Goal: Check status: Check status

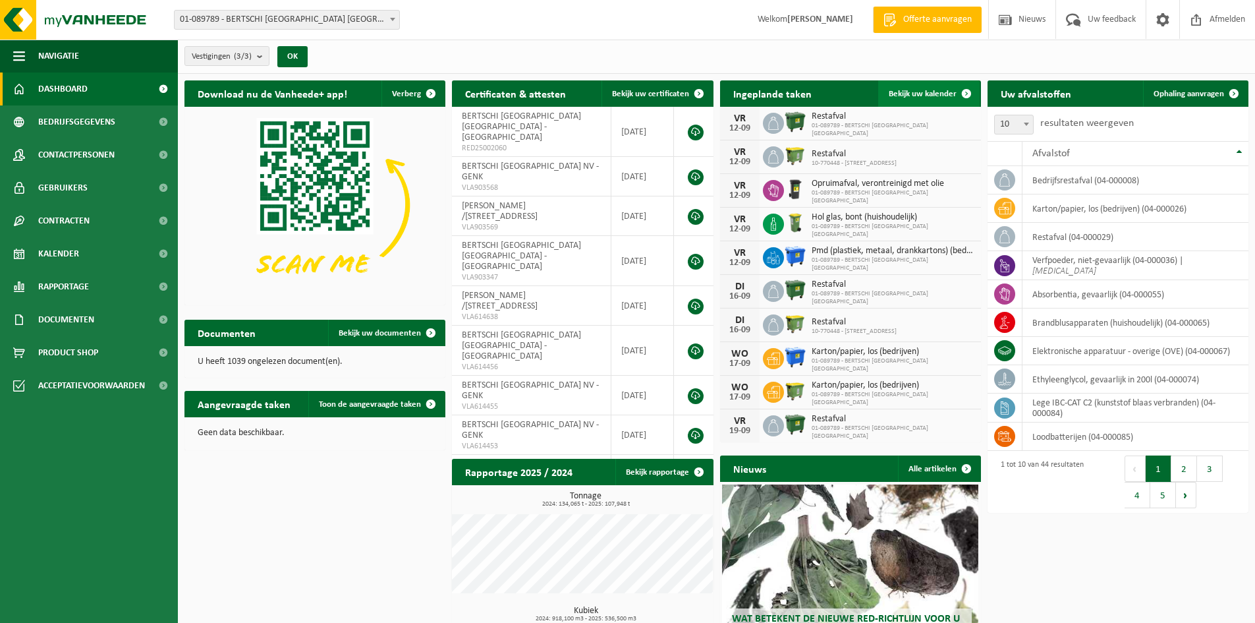
click at [935, 94] on span "Bekijk uw kalender" at bounding box center [923, 94] width 68 height 9
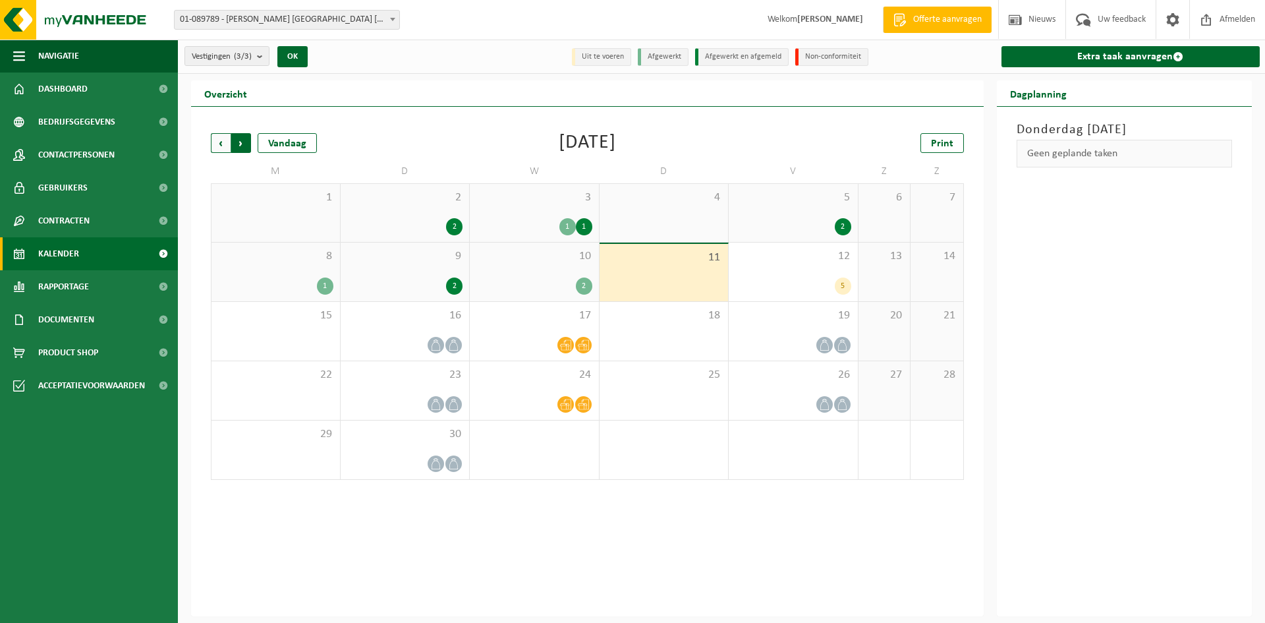
click at [222, 140] on span "Vorige" at bounding box center [221, 143] width 20 height 20
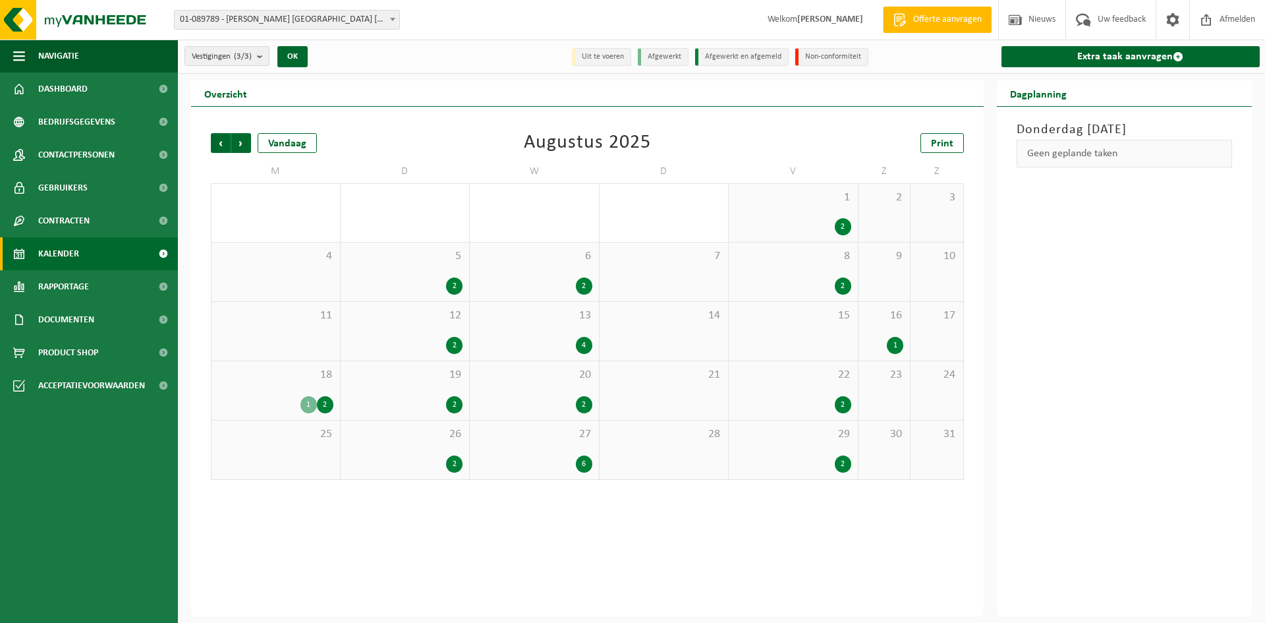
click at [831, 444] on div "29 2" at bounding box center [793, 449] width 129 height 59
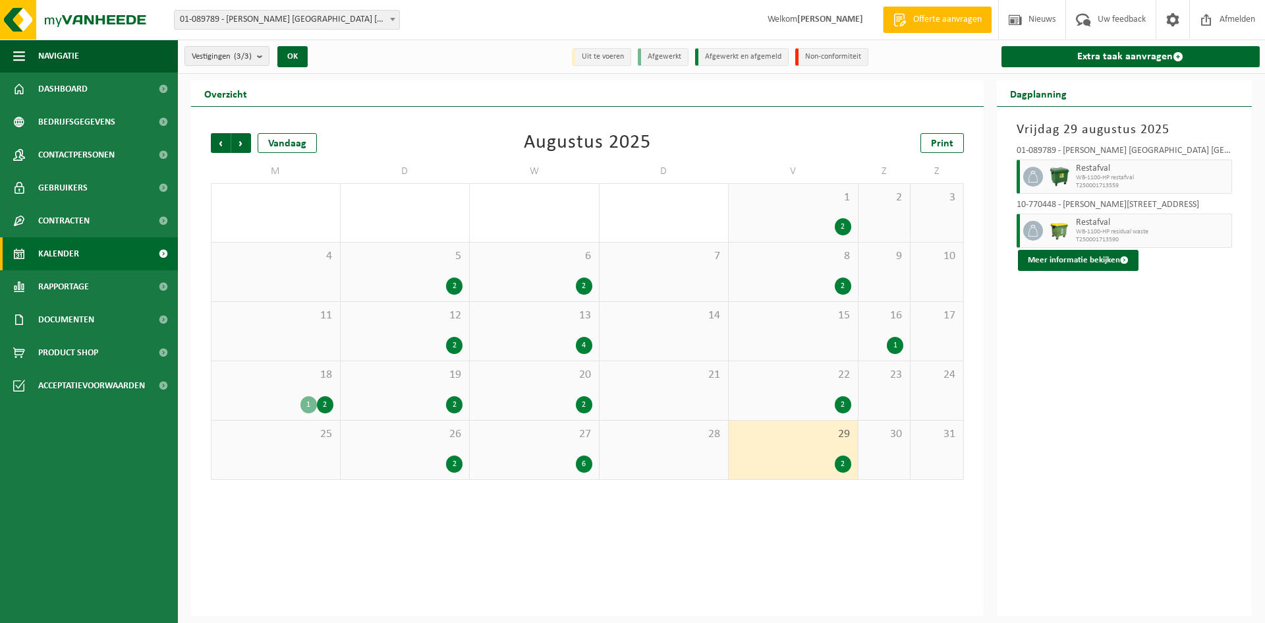
click at [807, 395] on div "22 2" at bounding box center [793, 390] width 129 height 59
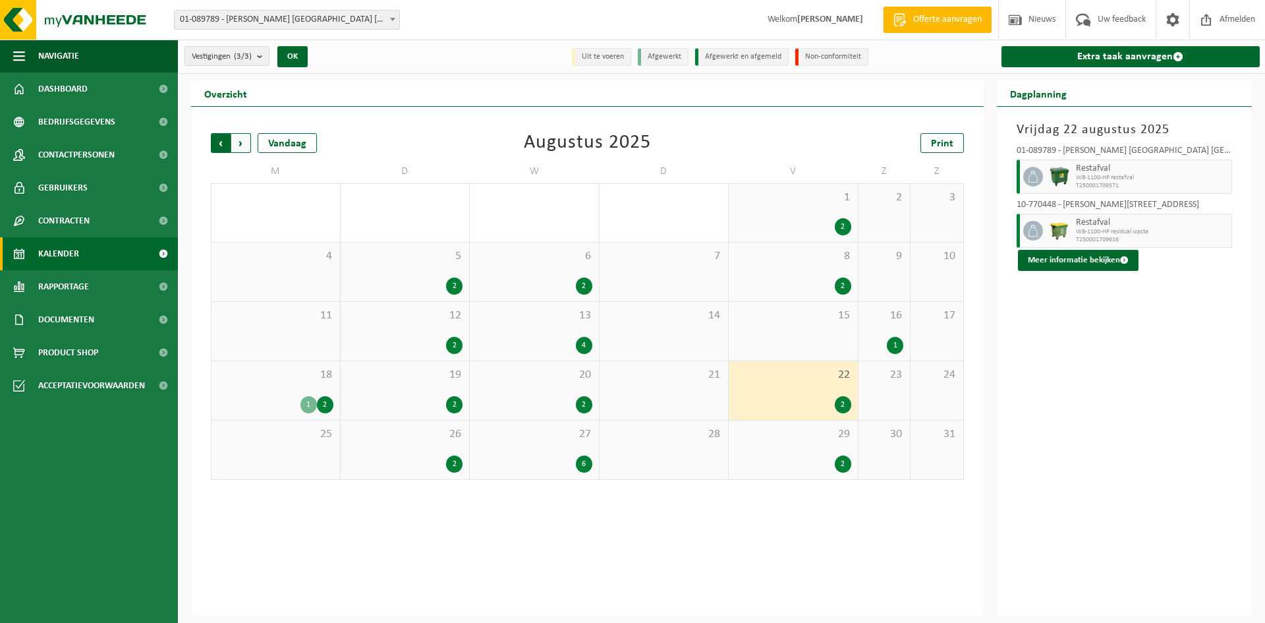
click at [241, 140] on span "Volgende" at bounding box center [241, 143] width 20 height 20
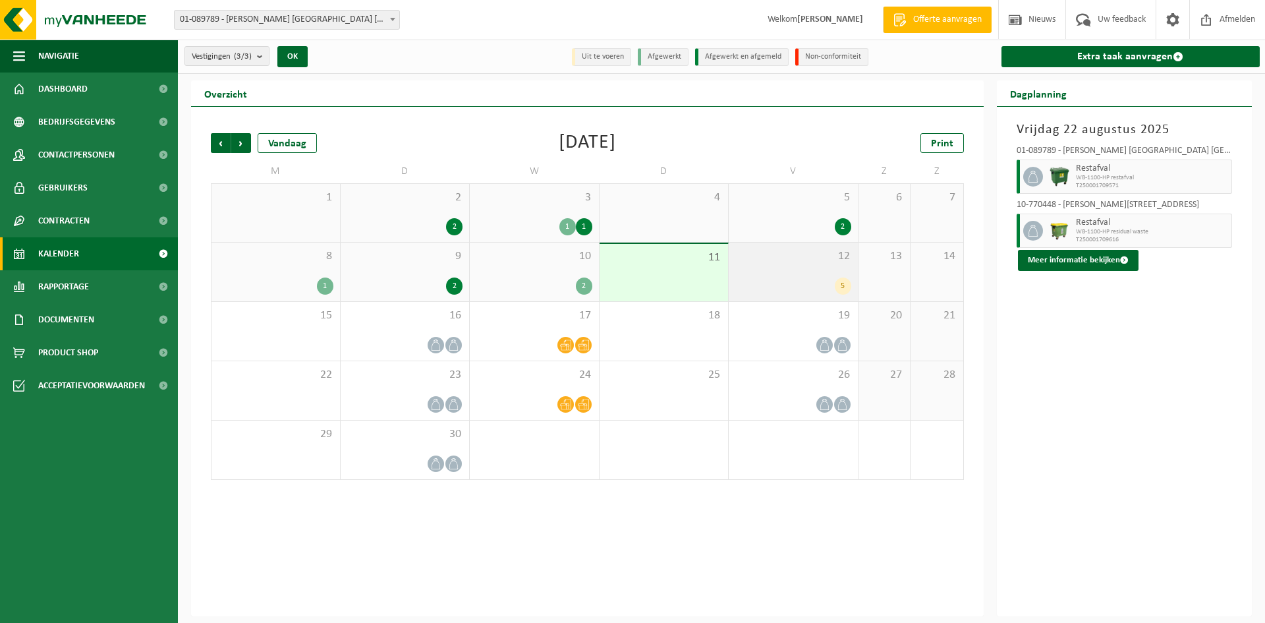
click at [786, 262] on span "12" at bounding box center [793, 256] width 116 height 14
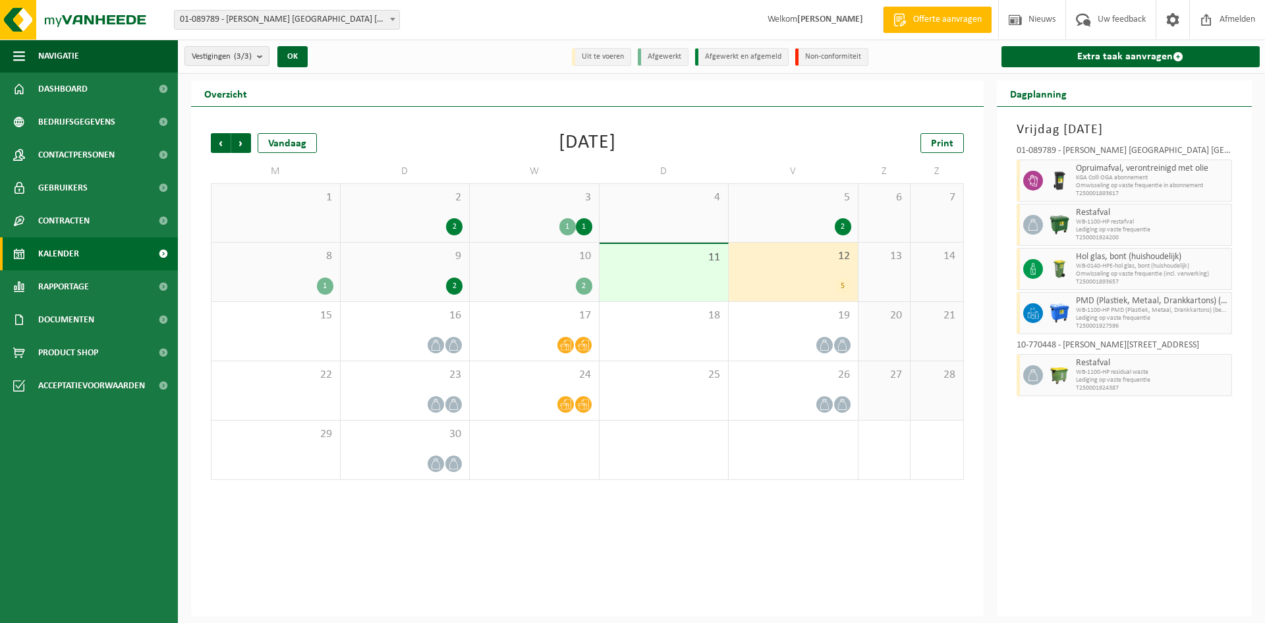
click at [832, 210] on div "5 2" at bounding box center [793, 213] width 129 height 58
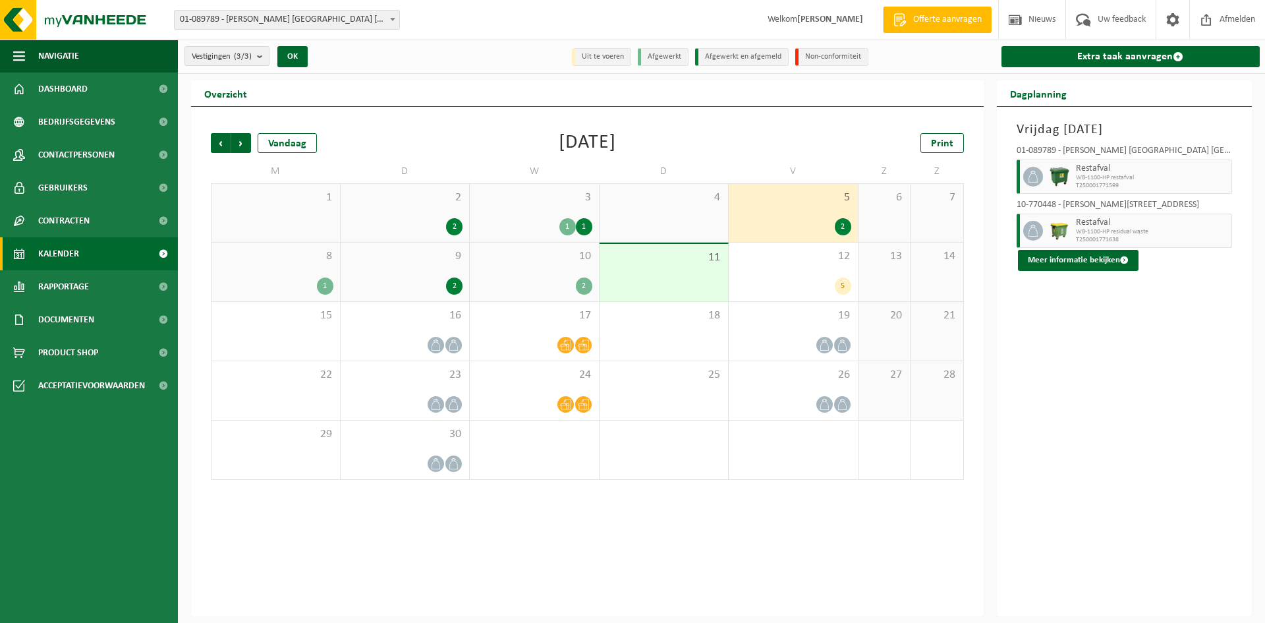
click at [424, 229] on div "2" at bounding box center [405, 226] width 116 height 17
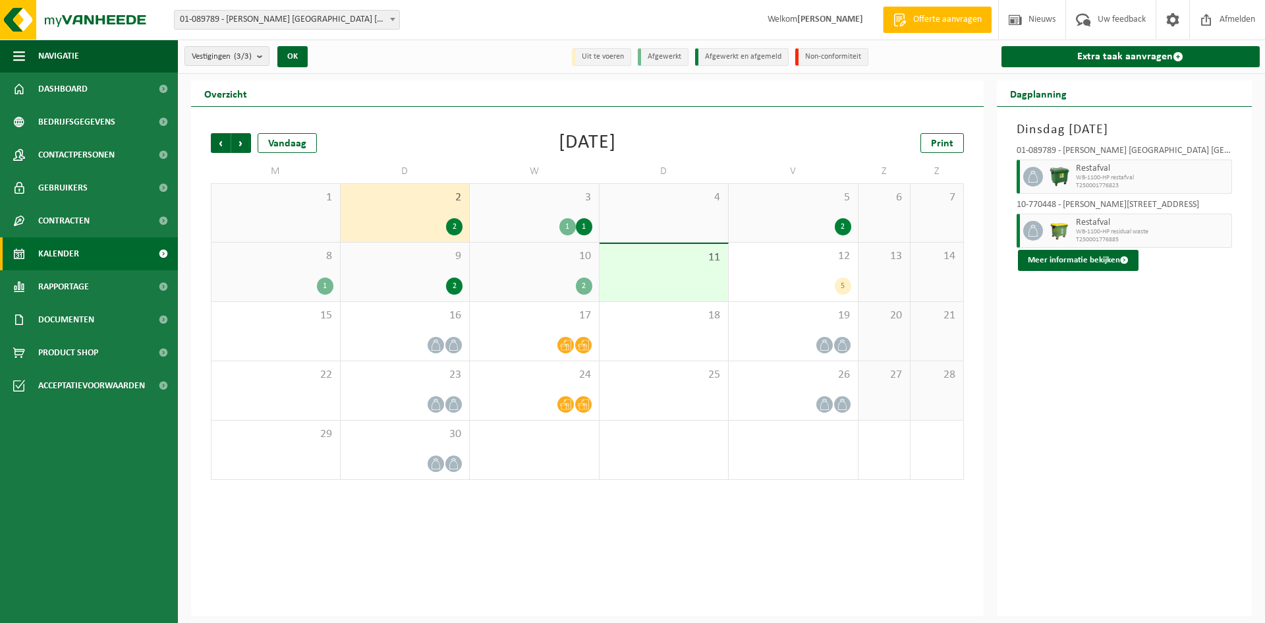
click at [544, 212] on div "3 1 1" at bounding box center [534, 213] width 129 height 58
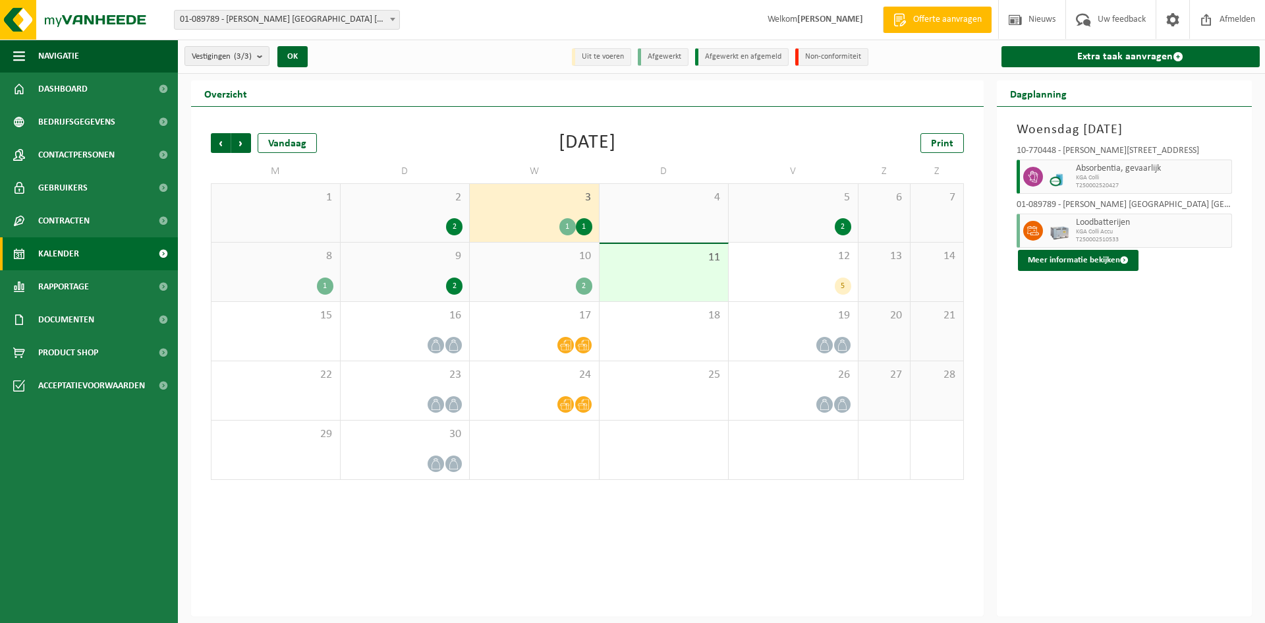
click at [328, 268] on div "8 1" at bounding box center [276, 271] width 128 height 59
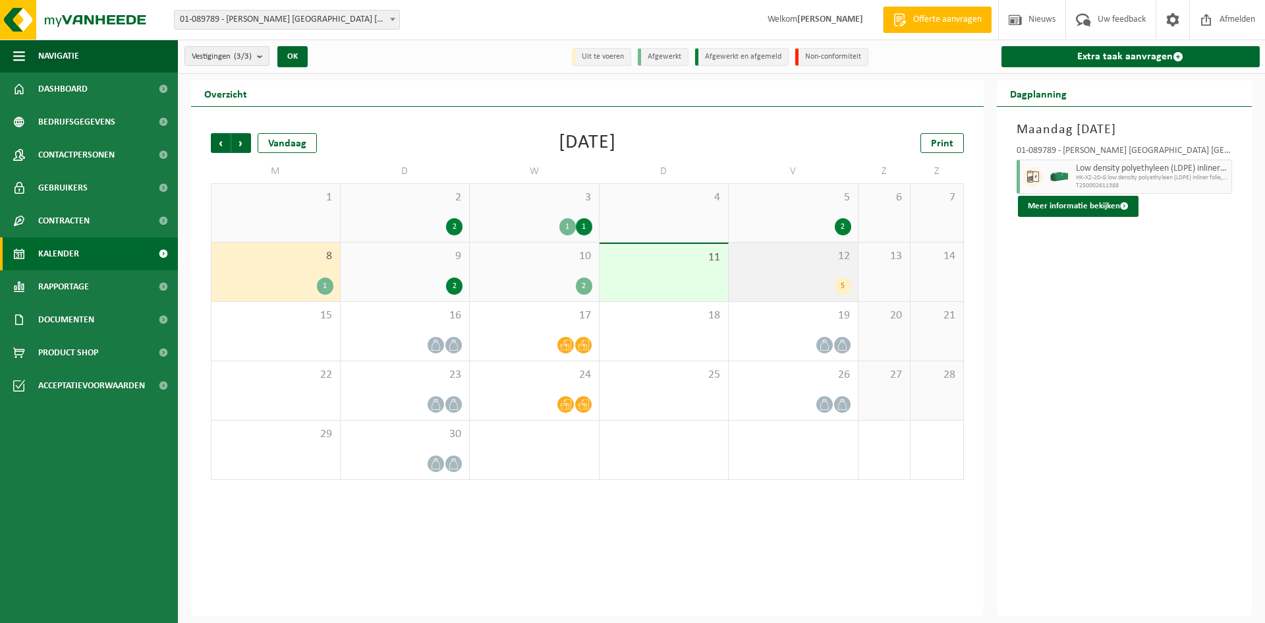
click at [781, 271] on div "12 5" at bounding box center [793, 271] width 129 height 59
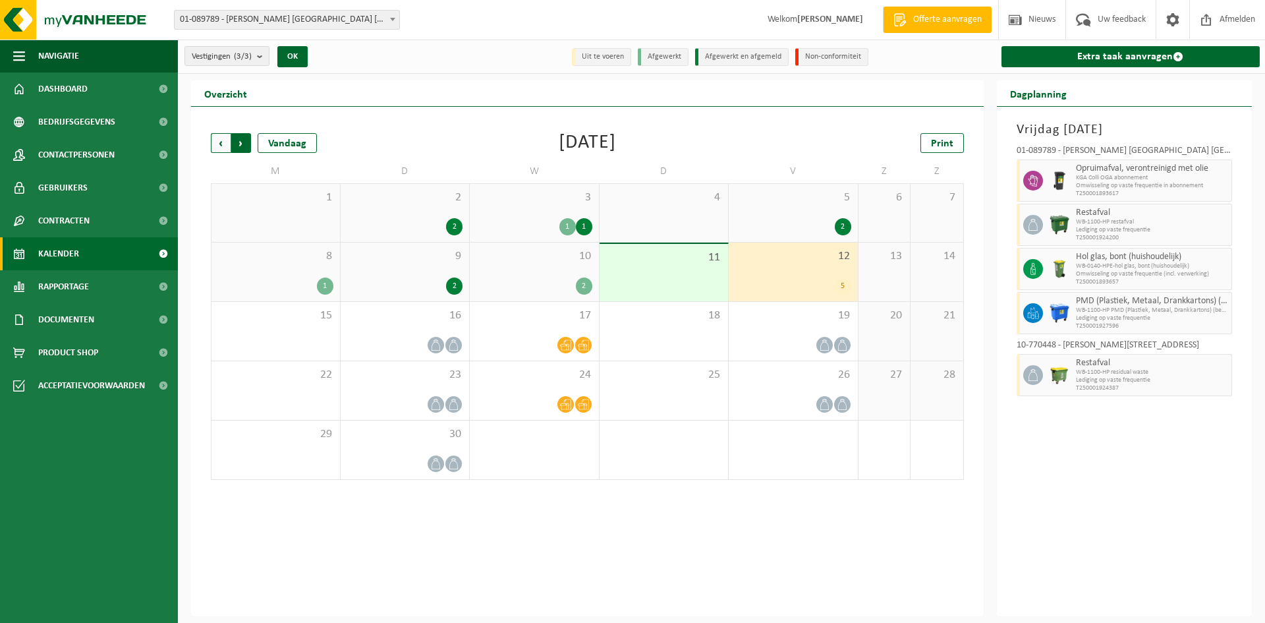
click at [220, 139] on span "Vorige" at bounding box center [221, 143] width 20 height 20
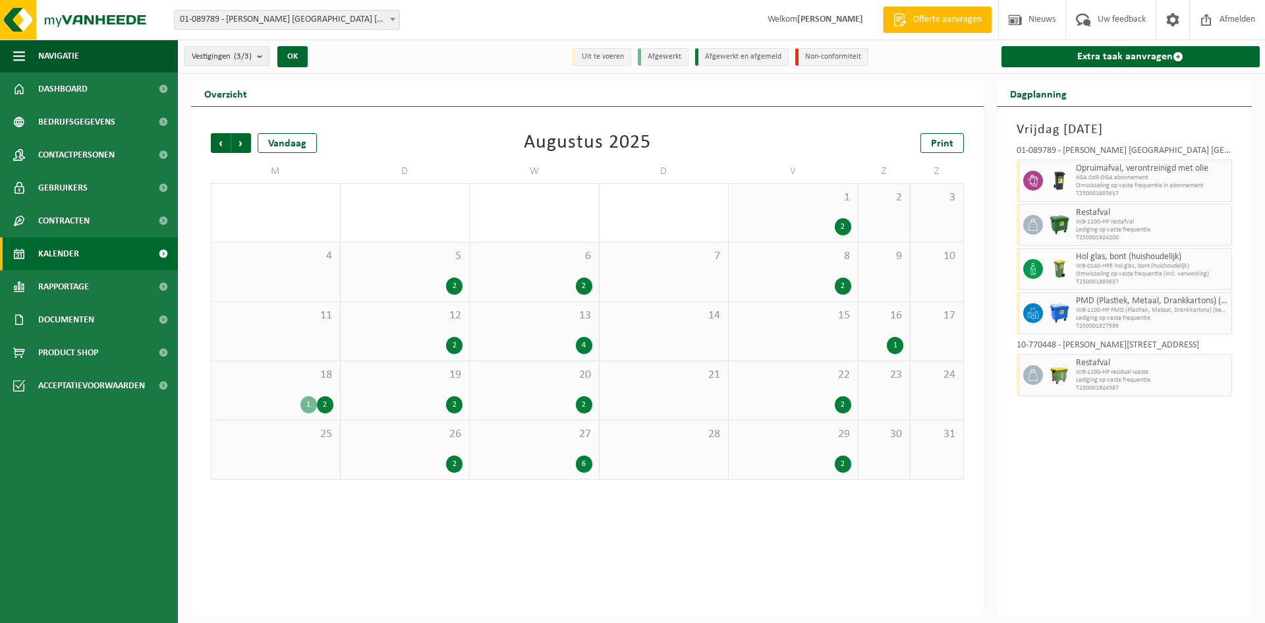
click at [584, 343] on div "4" at bounding box center [584, 345] width 16 height 17
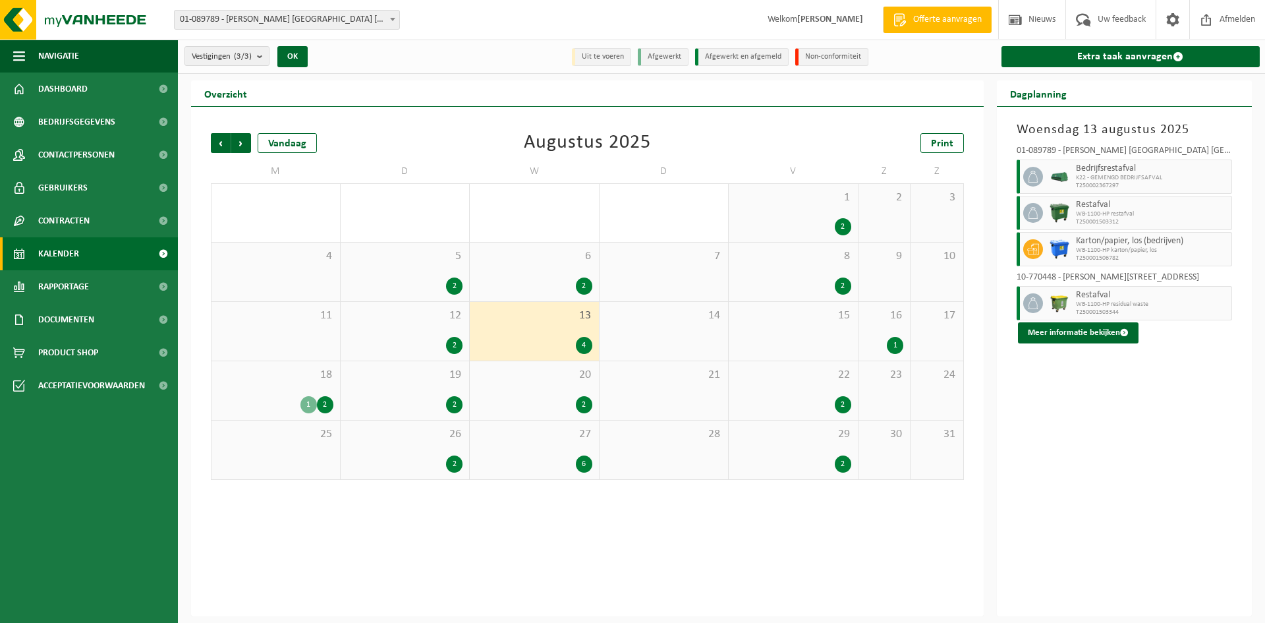
click at [461, 453] on div "26 2" at bounding box center [405, 449] width 129 height 59
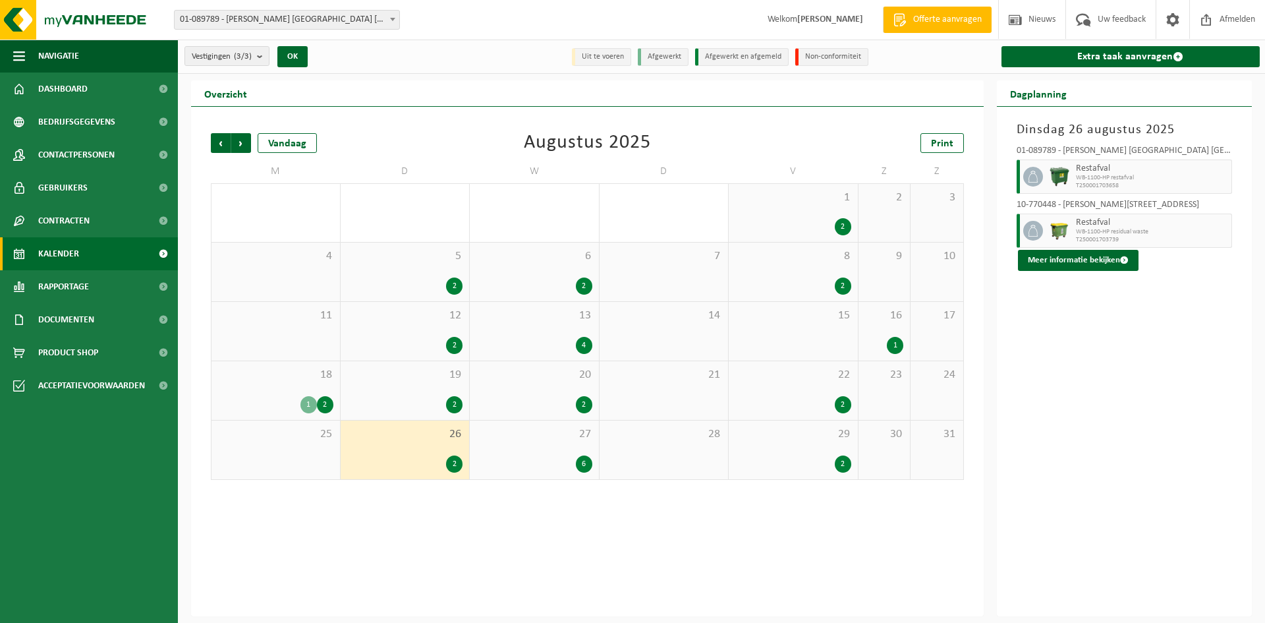
click at [577, 454] on div "27 6" at bounding box center [534, 449] width 129 height 59
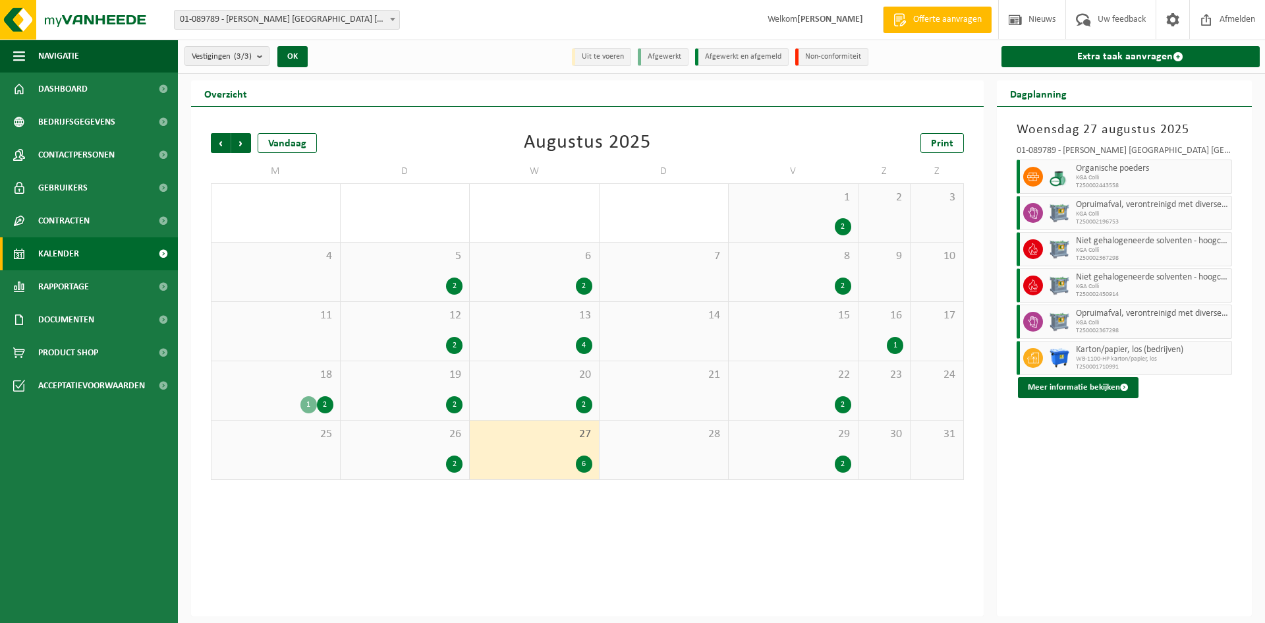
click at [833, 463] on div "2" at bounding box center [793, 463] width 116 height 17
